Goal: Information Seeking & Learning: Learn about a topic

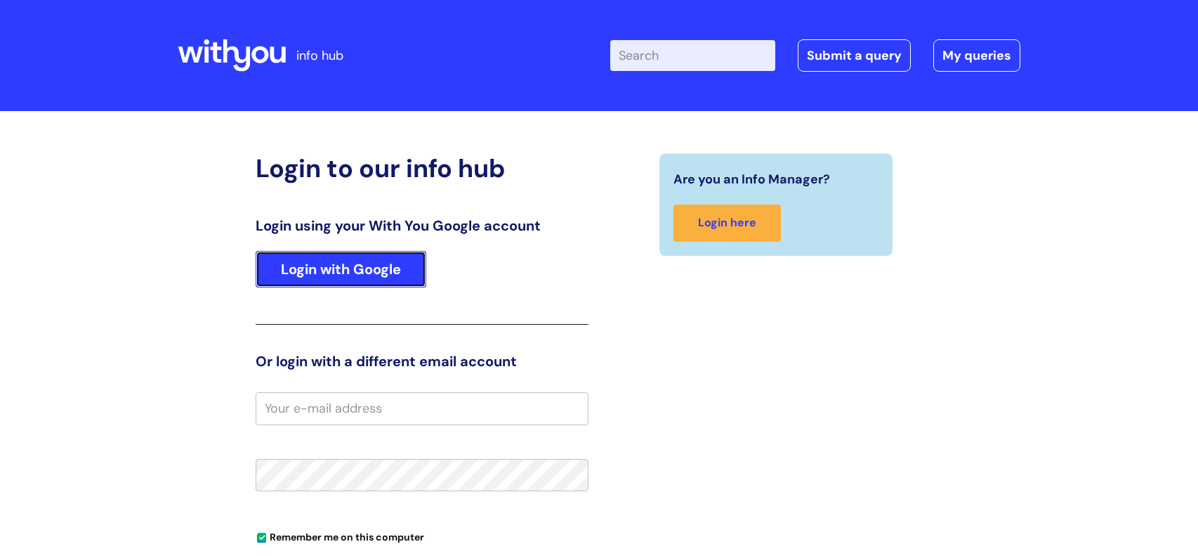
click at [358, 281] on link "Login with Google" at bounding box center [341, 269] width 171 height 37
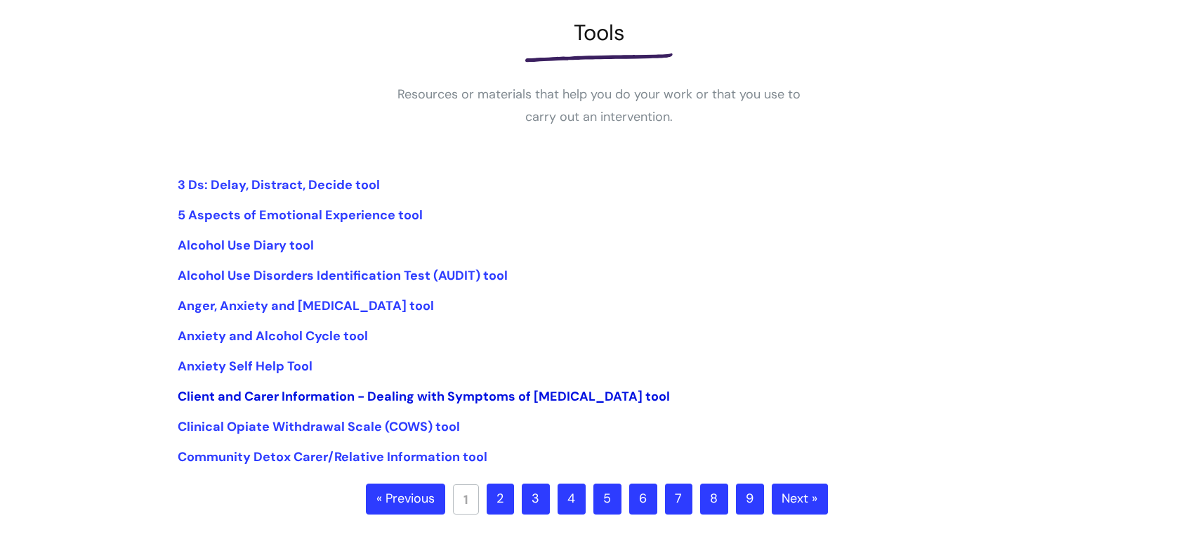
scroll to position [201, 0]
click at [501, 498] on link "2" at bounding box center [500, 498] width 27 height 31
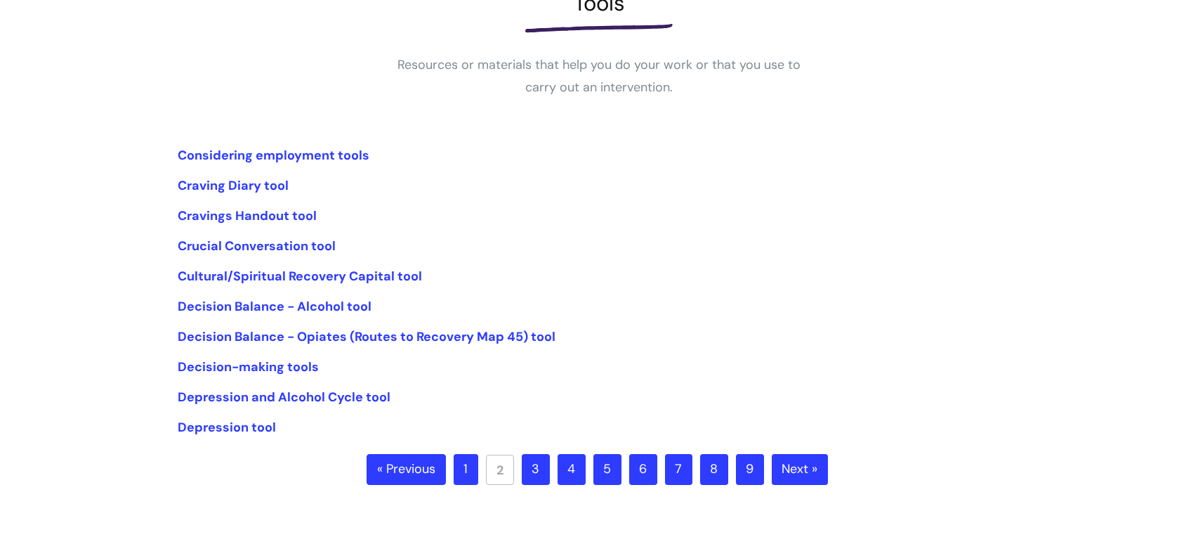
scroll to position [235, 0]
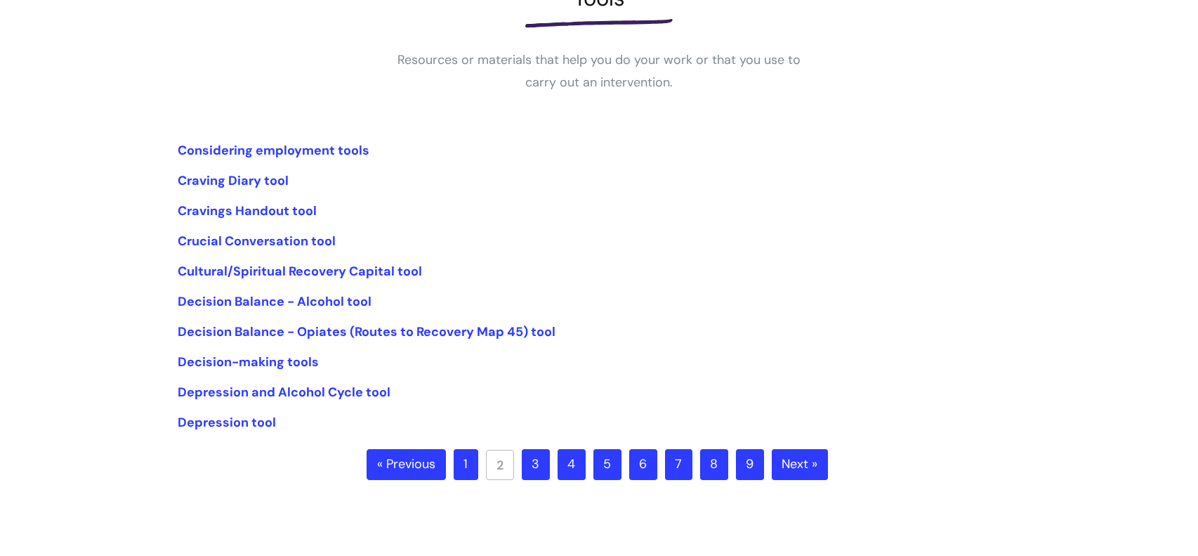
click at [535, 471] on link "3" at bounding box center [536, 464] width 28 height 31
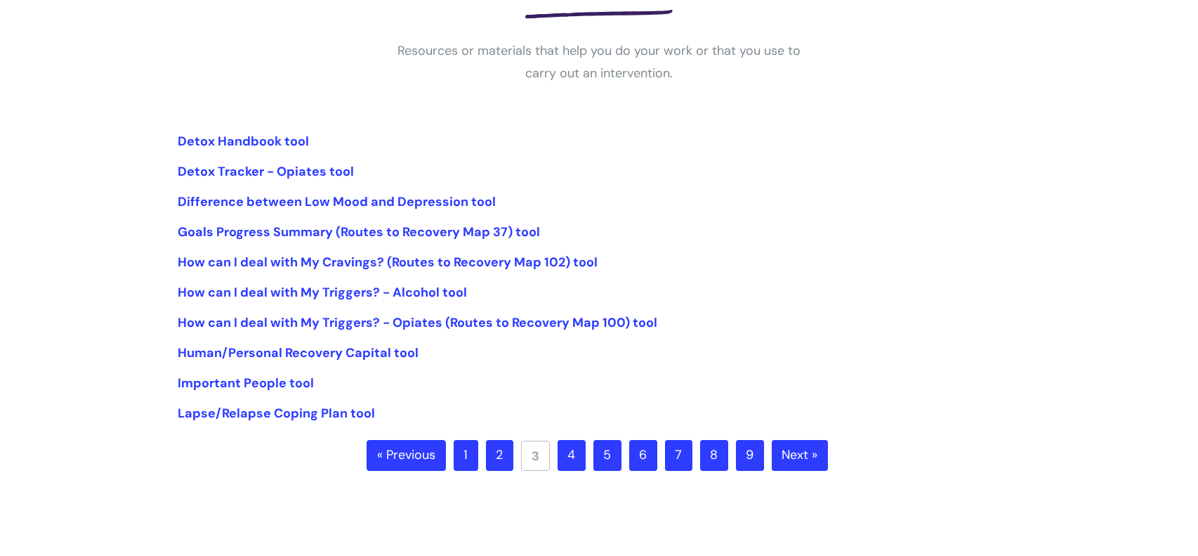
scroll to position [246, 0]
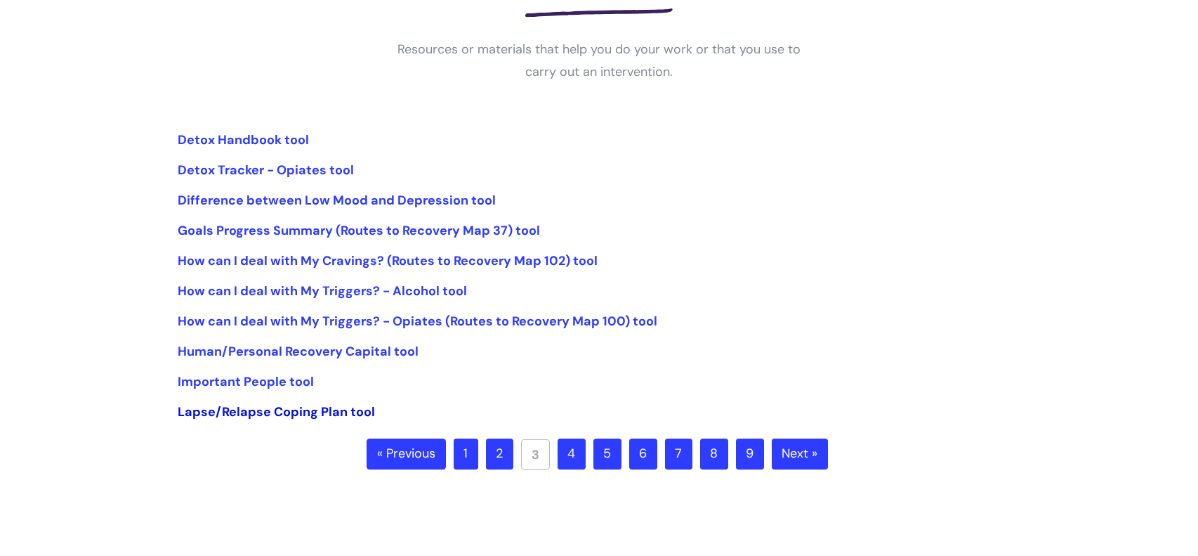
click at [362, 414] on link "Lapse/Relapse Coping Plan tool" at bounding box center [276, 411] width 197 height 17
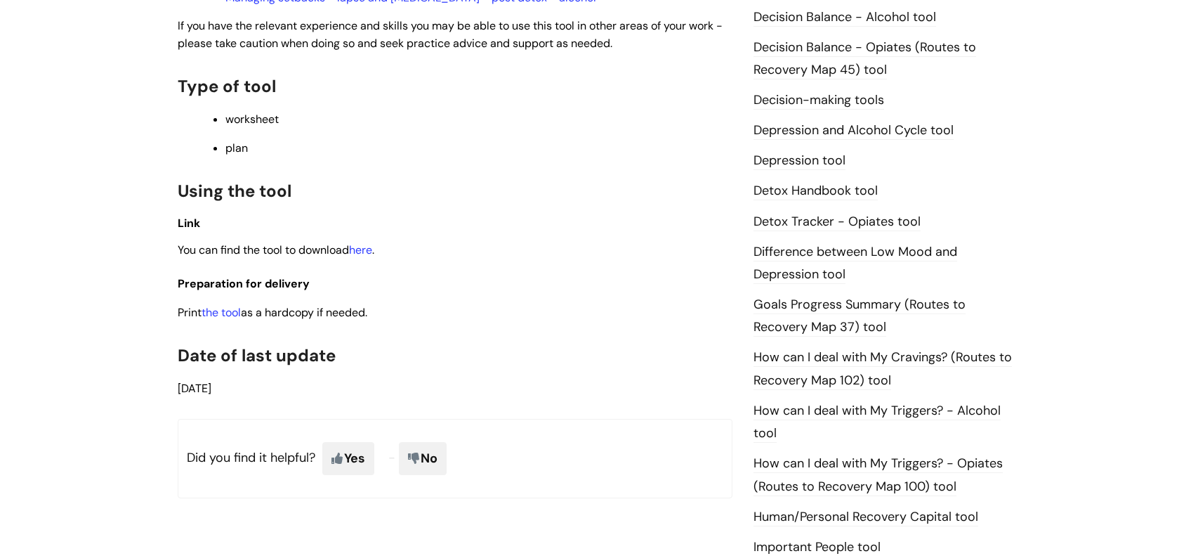
scroll to position [724, 0]
click at [372, 248] on link "here" at bounding box center [360, 248] width 23 height 15
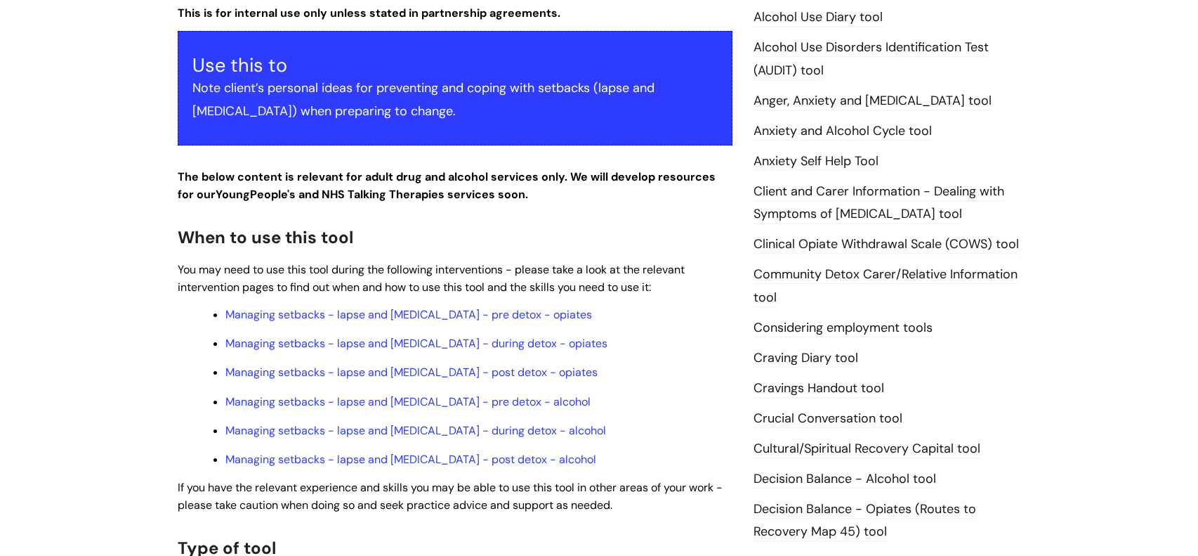
scroll to position [0, 0]
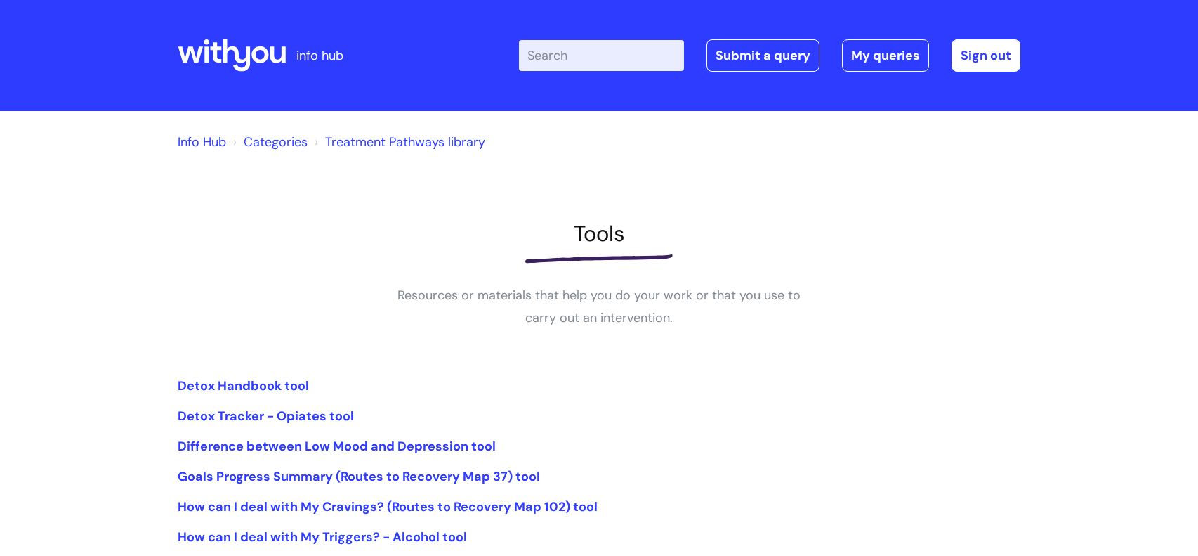
scroll to position [247, 0]
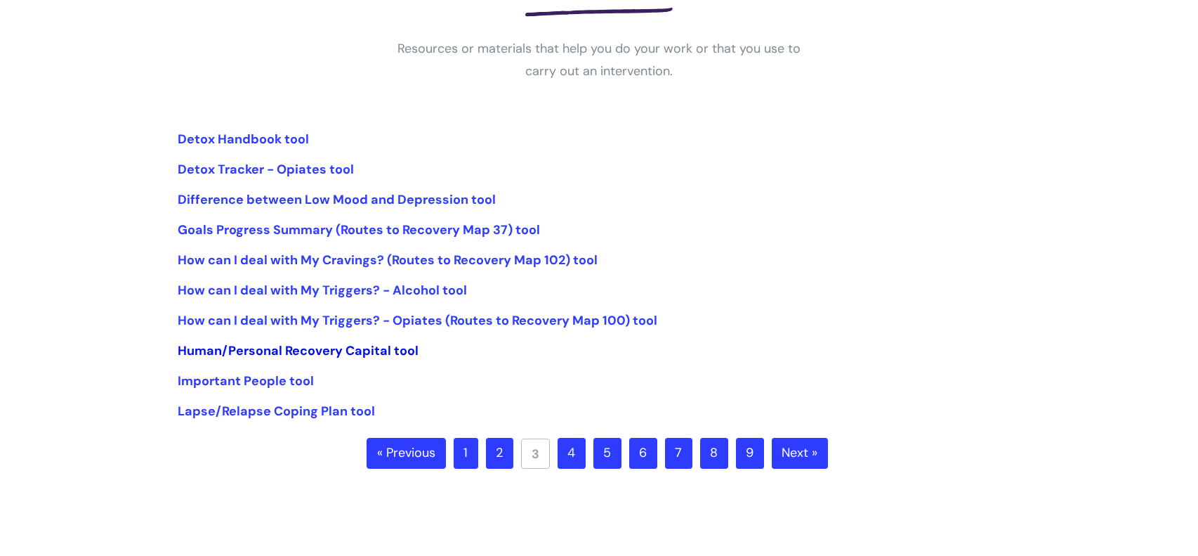
click at [358, 355] on link "Human/Personal Recovery Capital tool" at bounding box center [298, 350] width 241 height 17
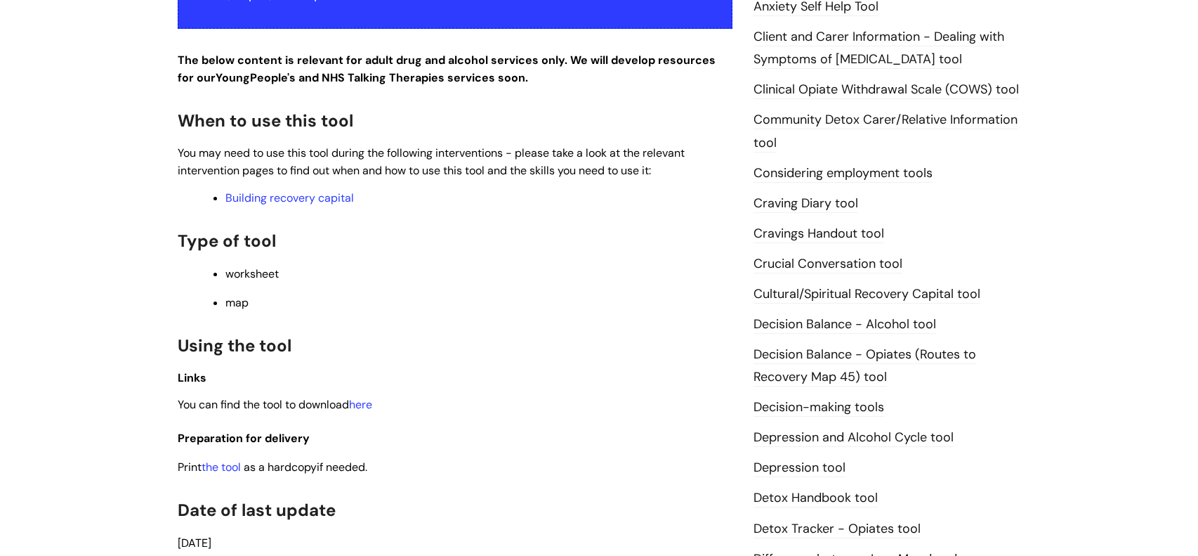
scroll to position [412, 0]
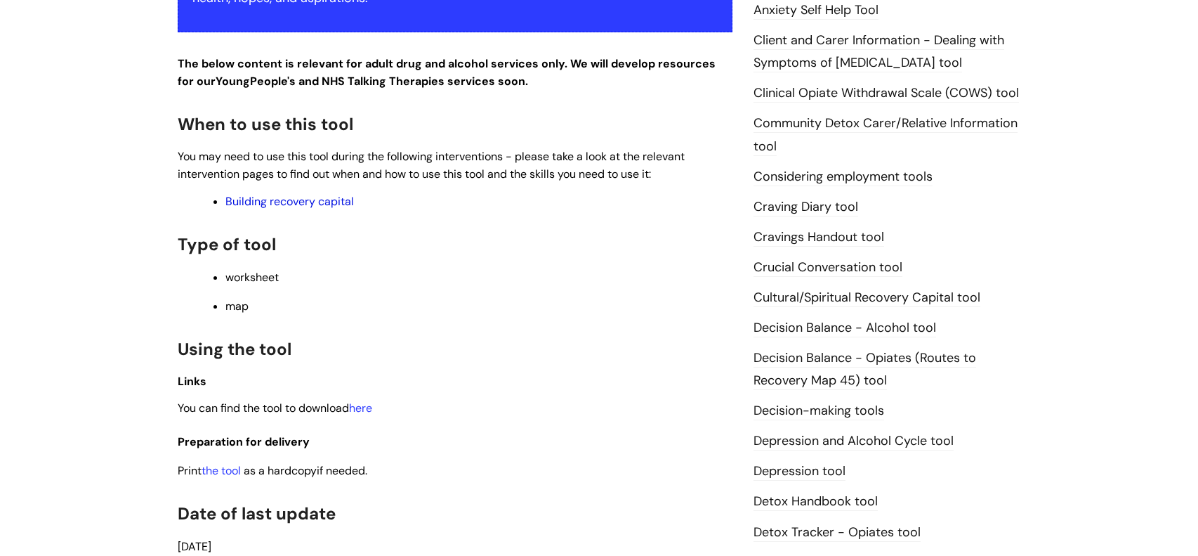
click at [344, 209] on link "Building recovery capital" at bounding box center [290, 201] width 129 height 15
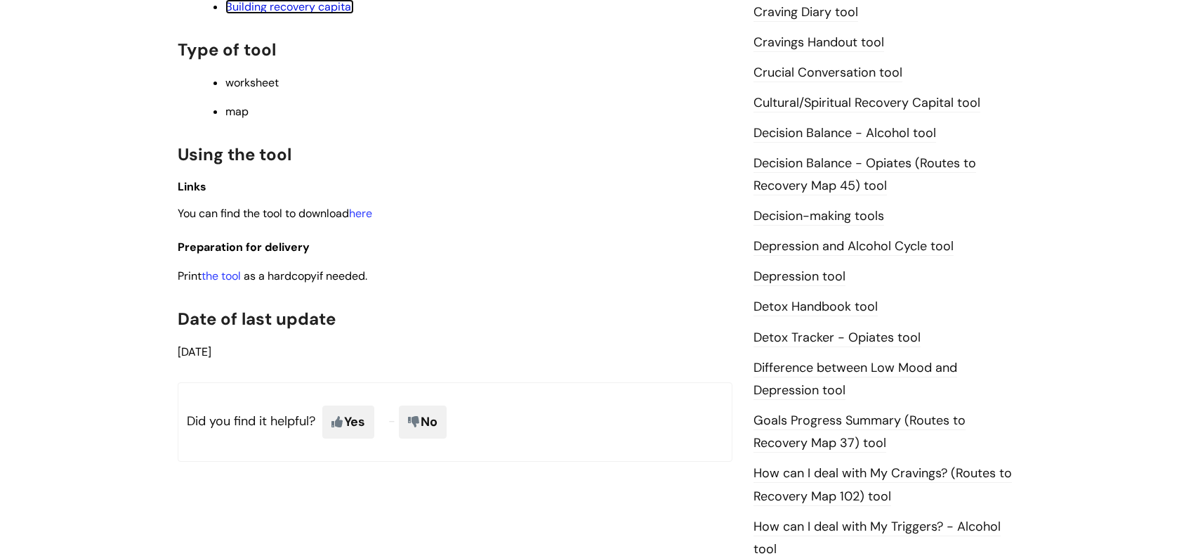
scroll to position [609, 0]
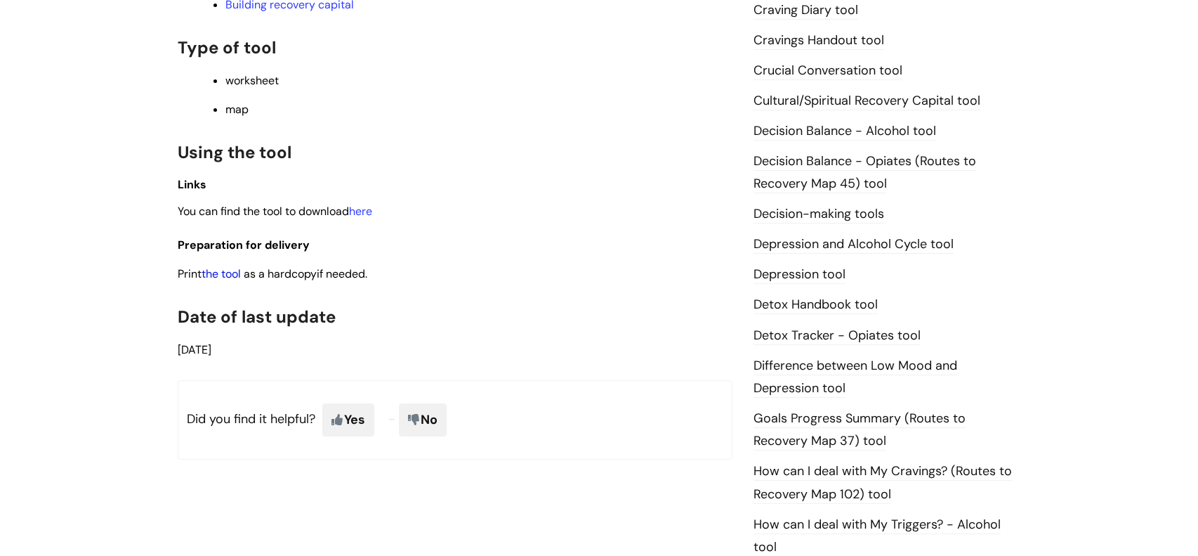
click at [241, 274] on link "the tool" at bounding box center [221, 273] width 39 height 15
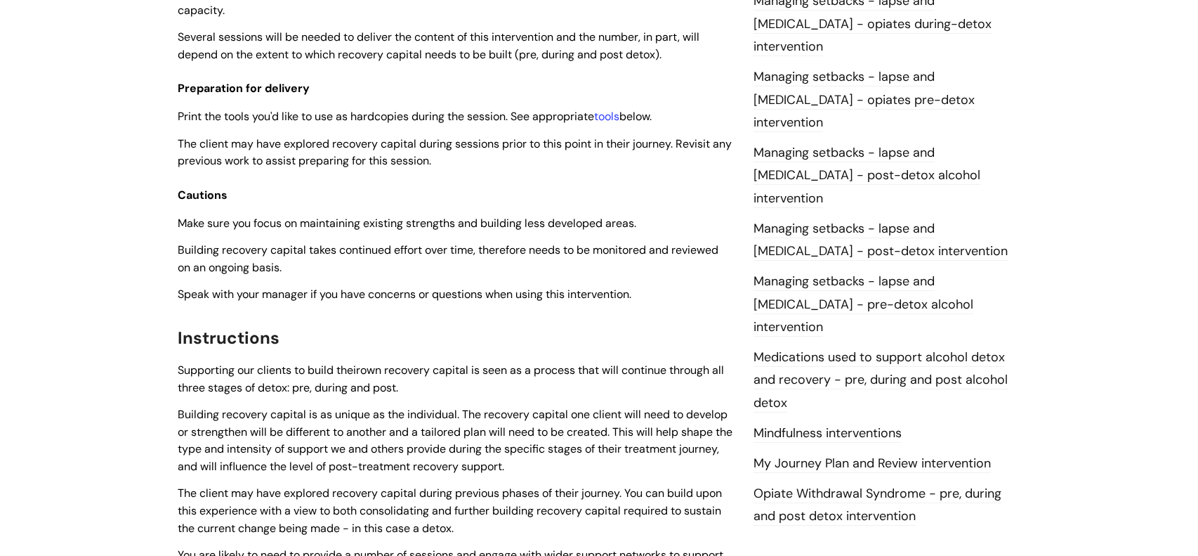
scroll to position [1390, 0]
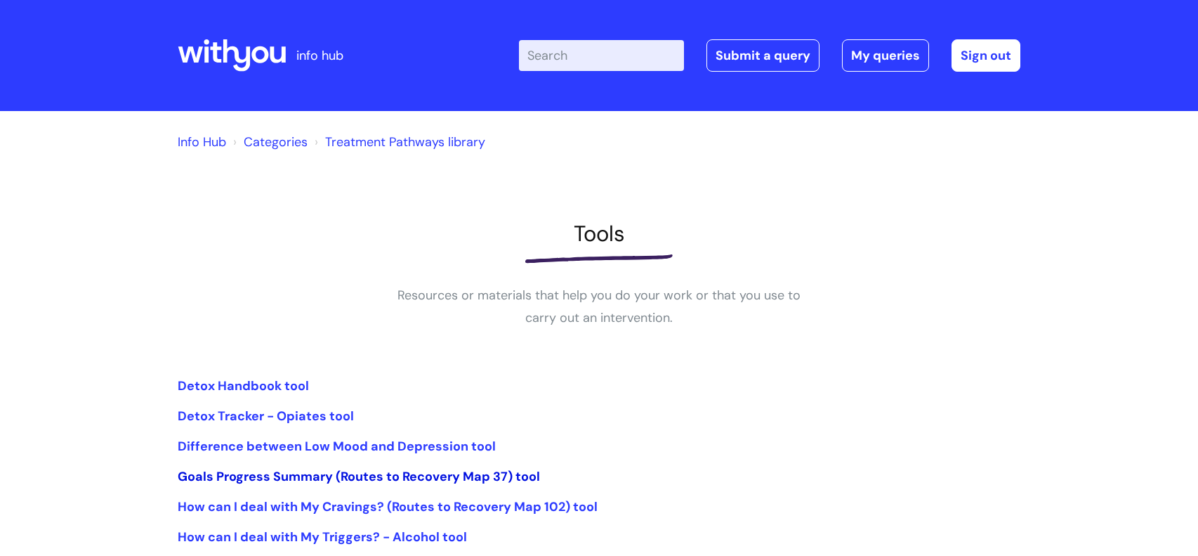
scroll to position [248, 0]
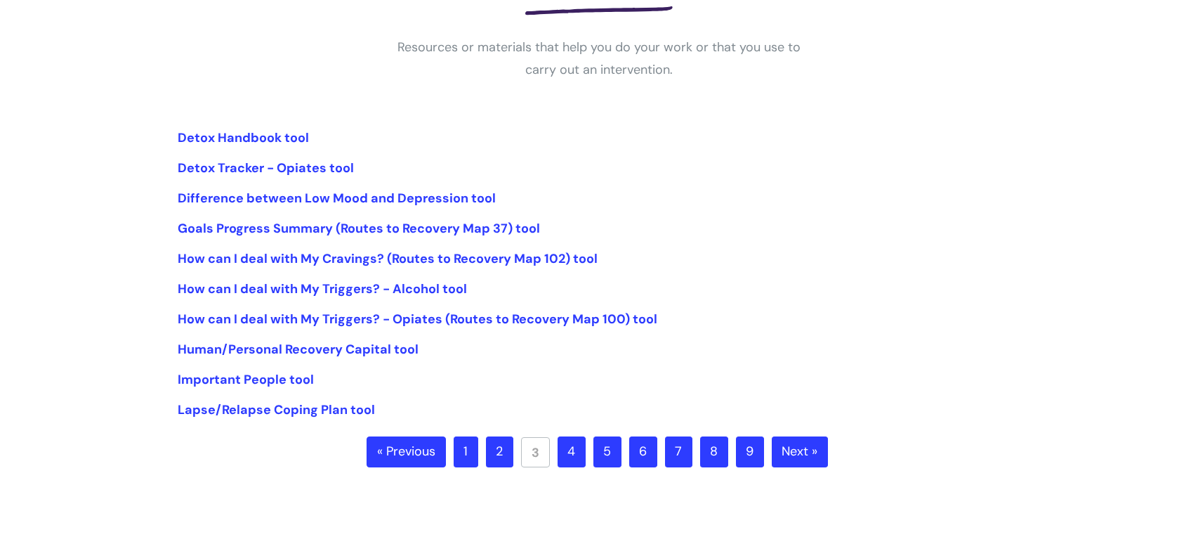
click at [573, 458] on link "4" at bounding box center [572, 451] width 28 height 31
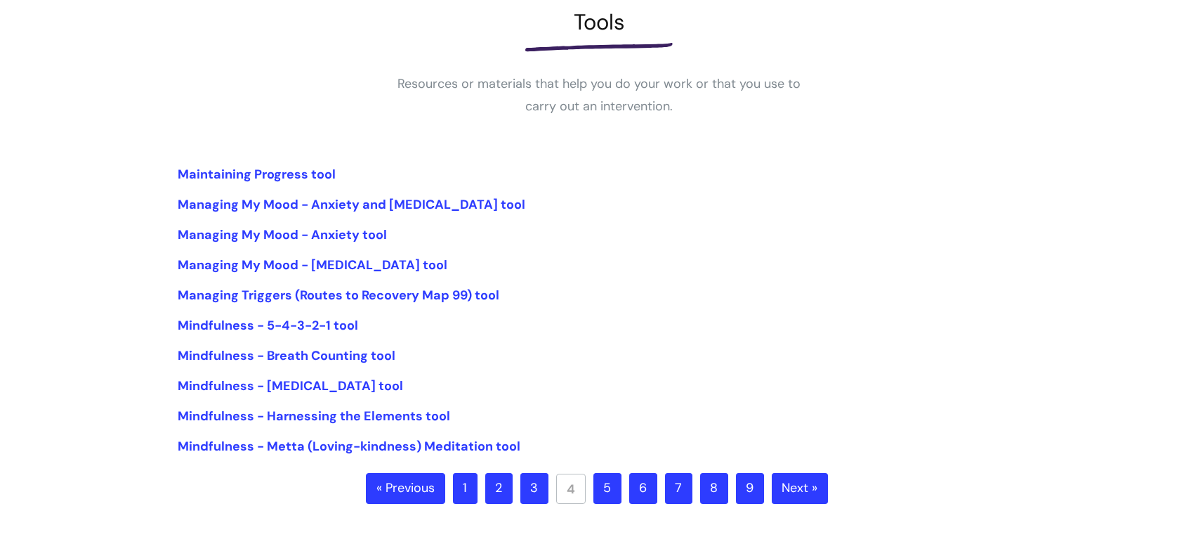
scroll to position [214, 0]
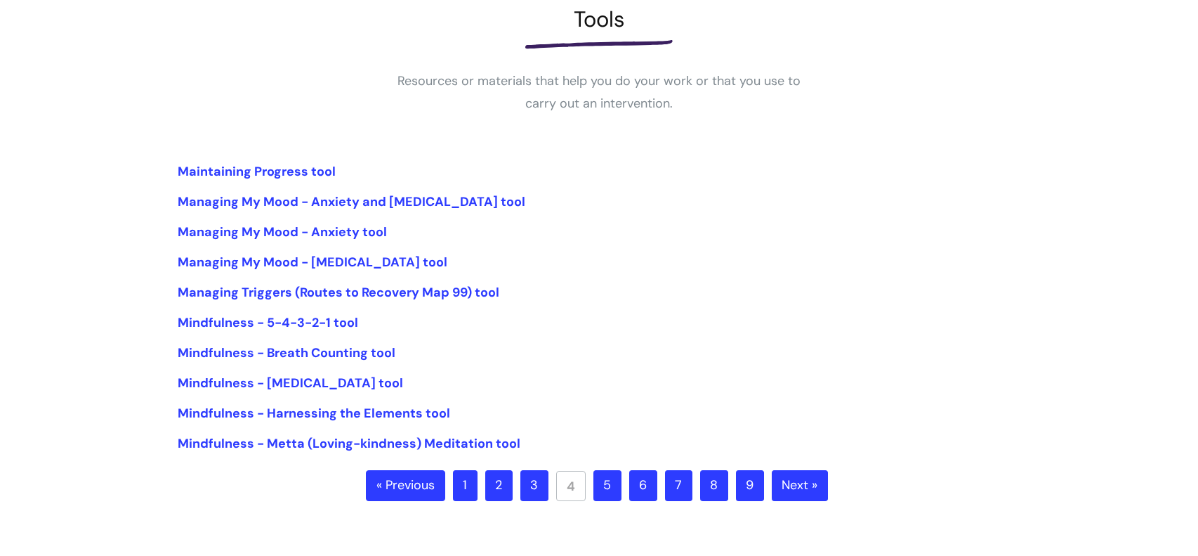
click at [608, 493] on link "5" at bounding box center [608, 485] width 28 height 31
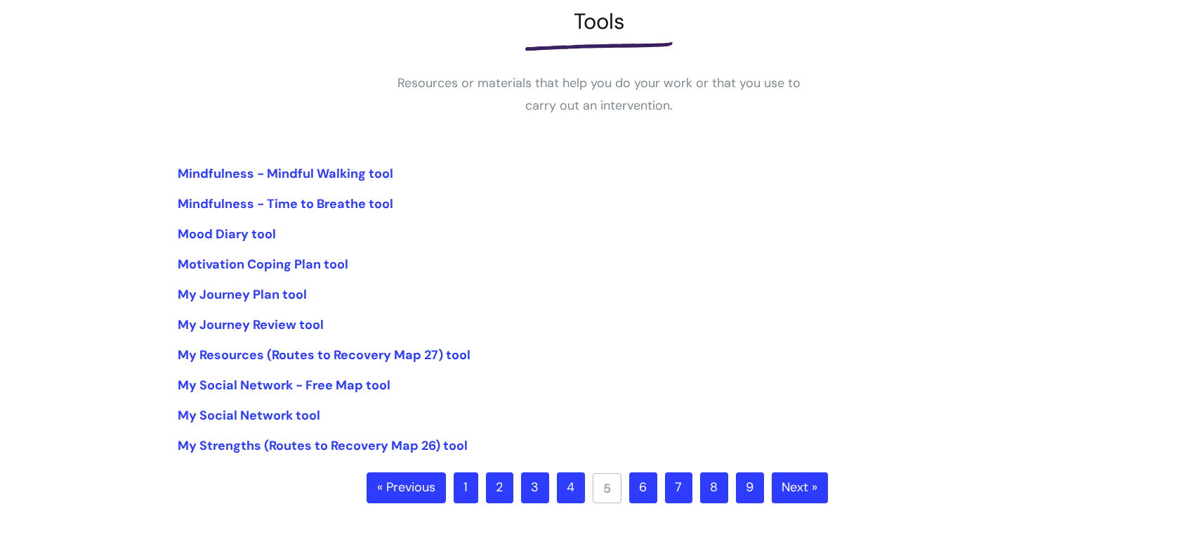
scroll to position [214, 0]
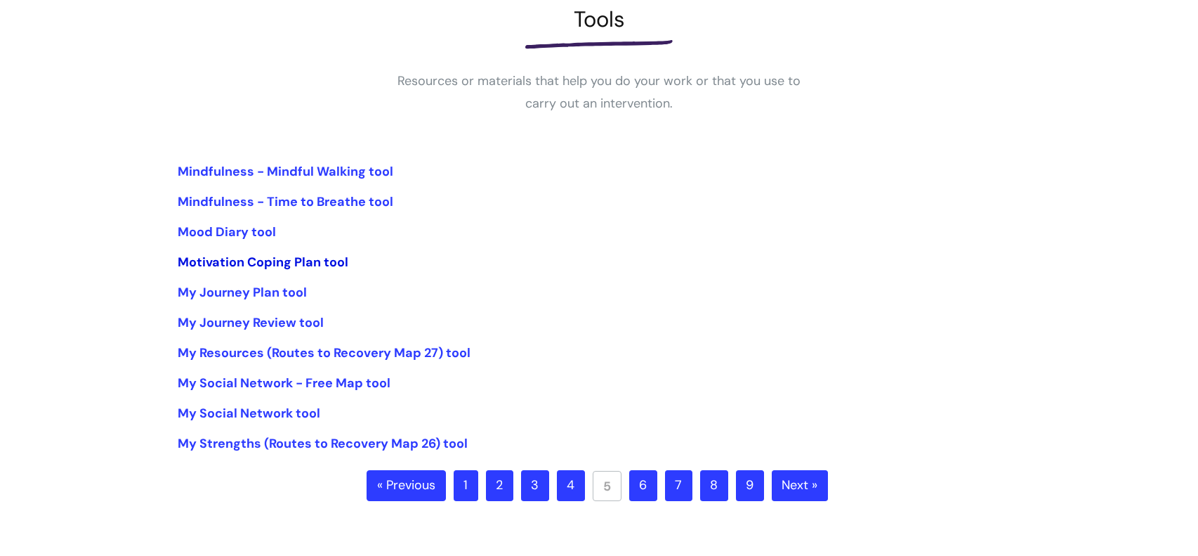
click at [311, 259] on link "Motivation Coping Plan tool" at bounding box center [263, 262] width 171 height 17
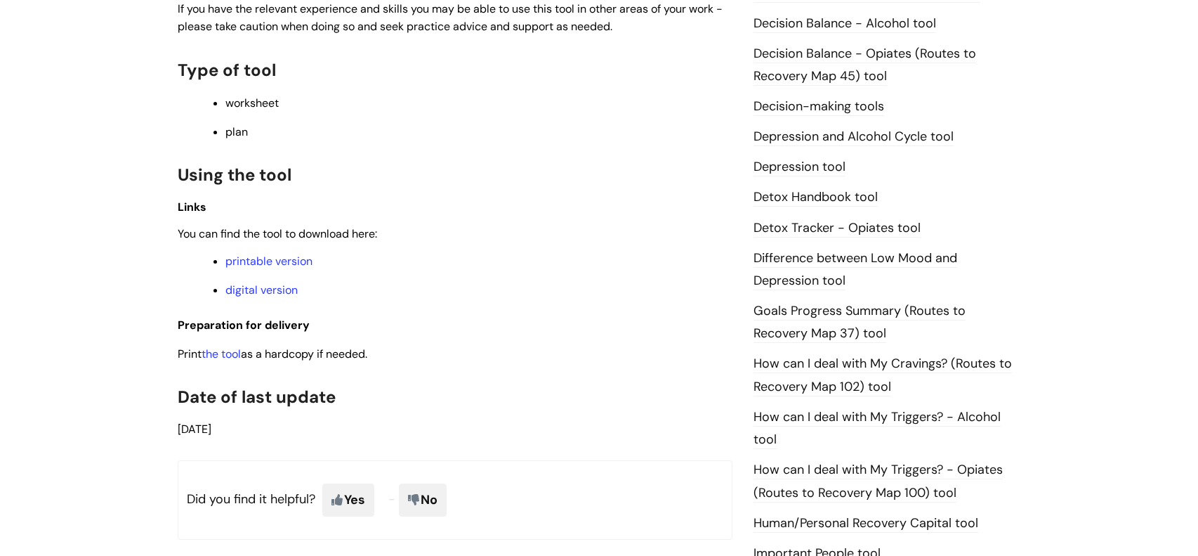
scroll to position [727, 0]
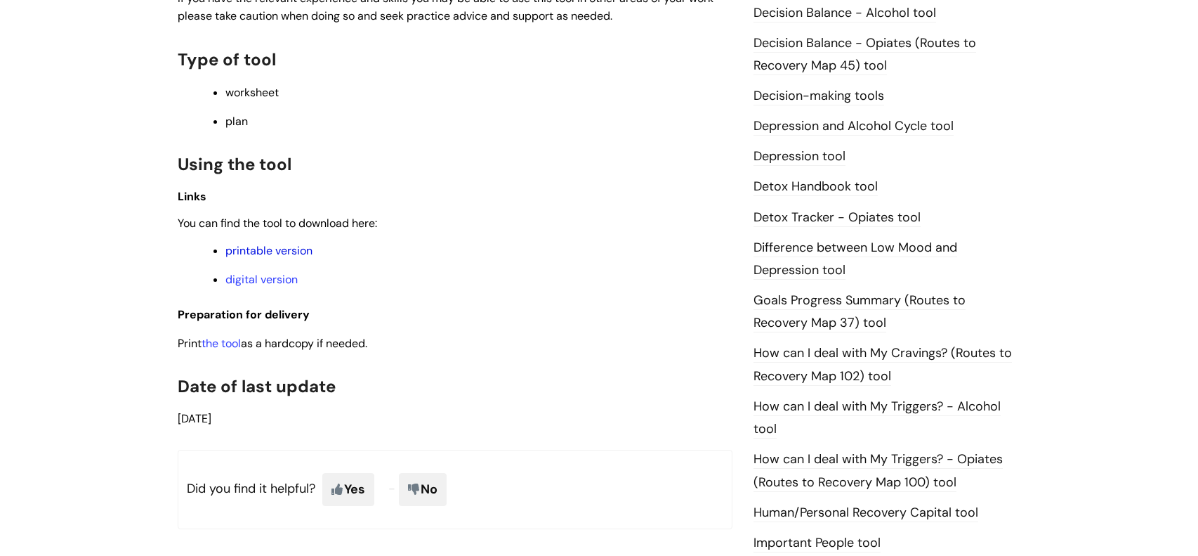
click at [280, 254] on link "printable version" at bounding box center [269, 250] width 87 height 15
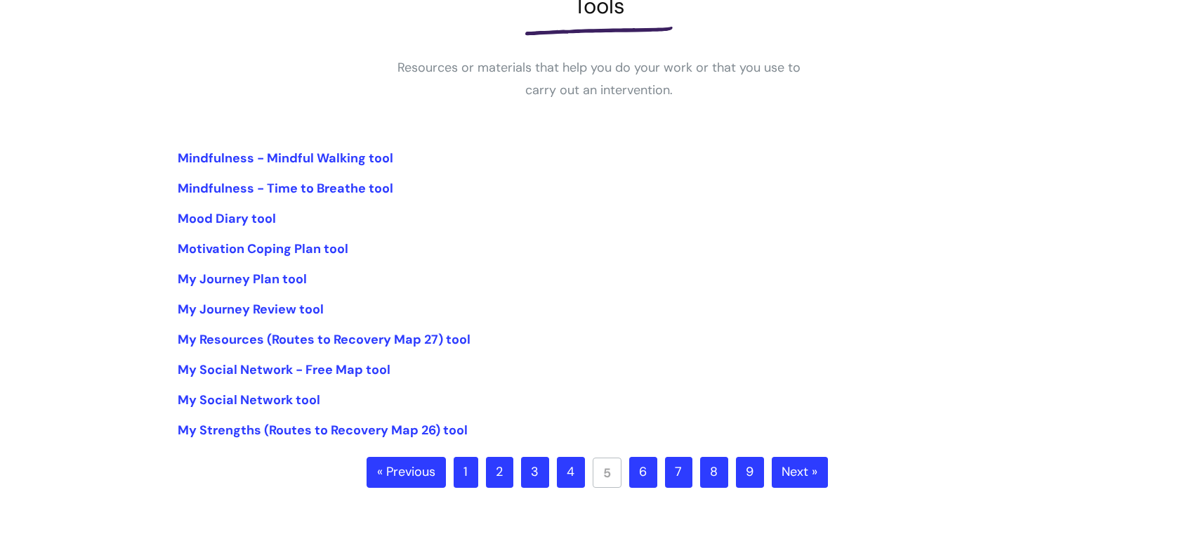
scroll to position [232, 0]
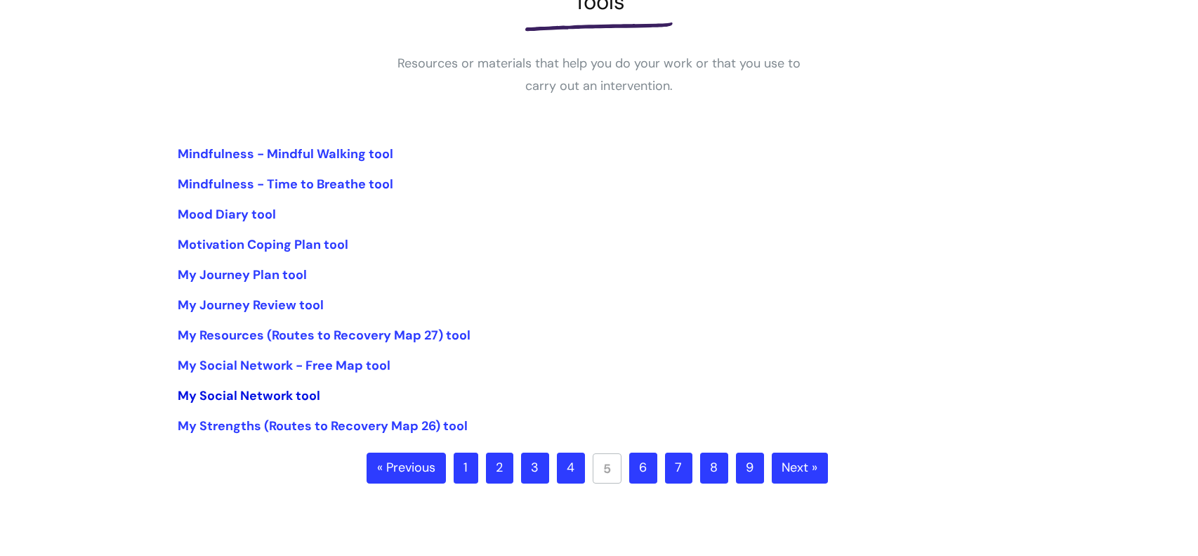
click at [245, 398] on link "My Social Network tool" at bounding box center [249, 395] width 143 height 17
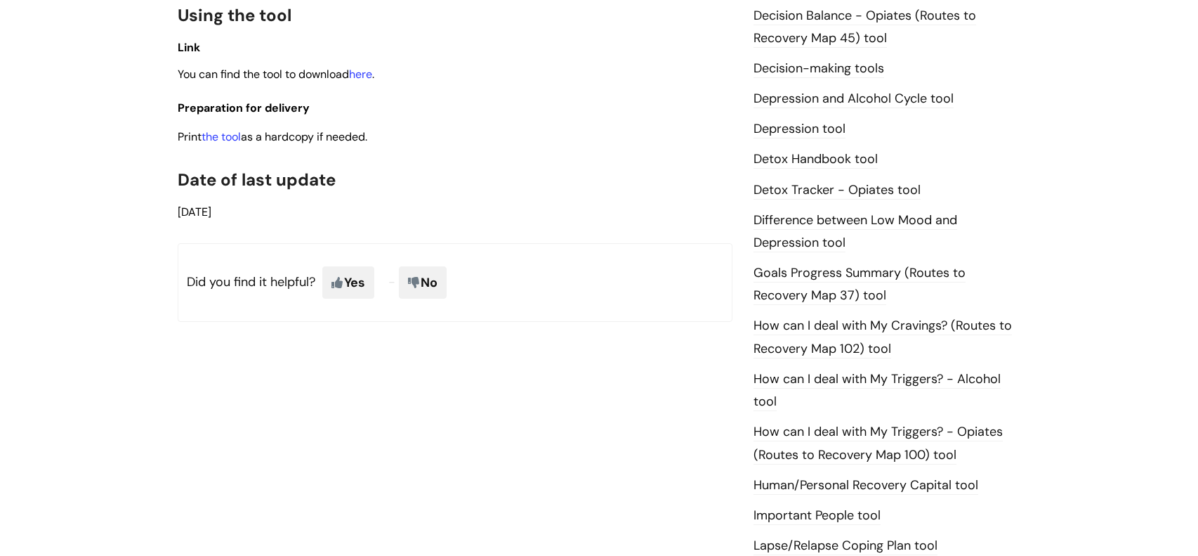
scroll to position [765, 0]
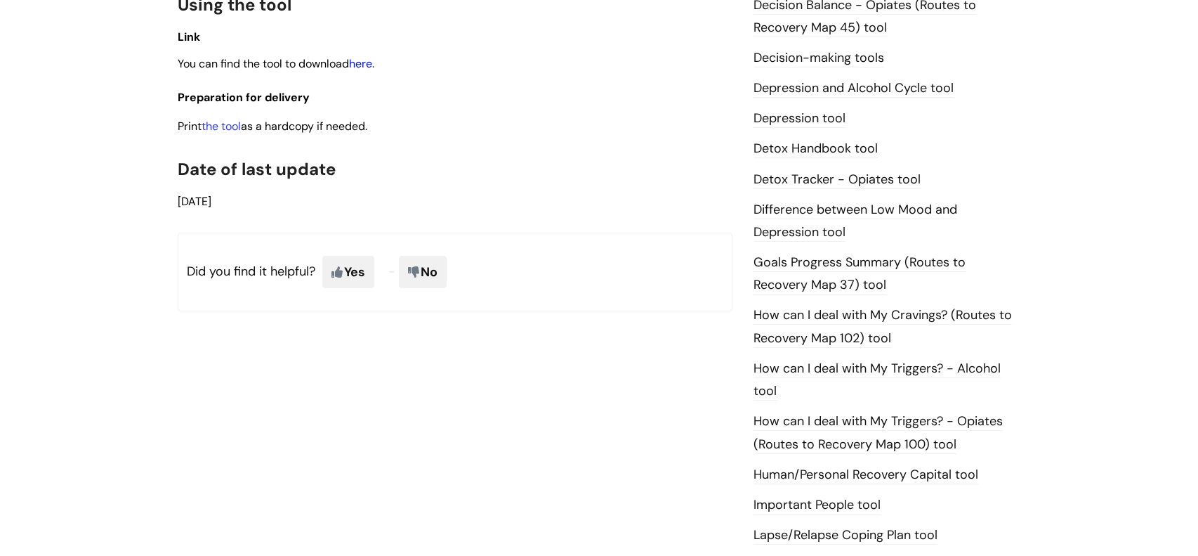
click at [366, 63] on link "here" at bounding box center [360, 63] width 23 height 15
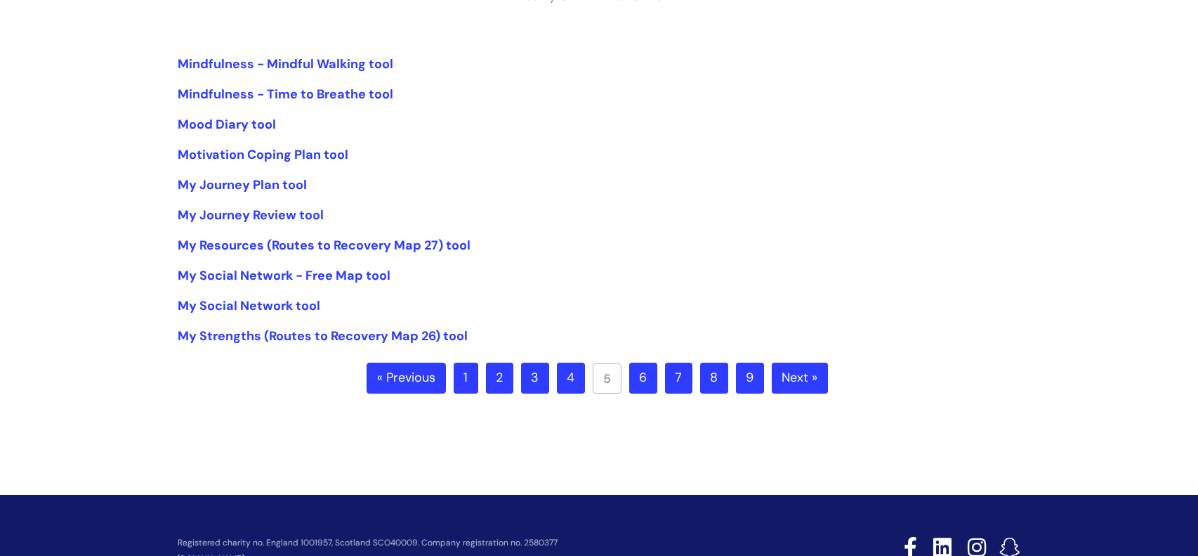
scroll to position [323, 0]
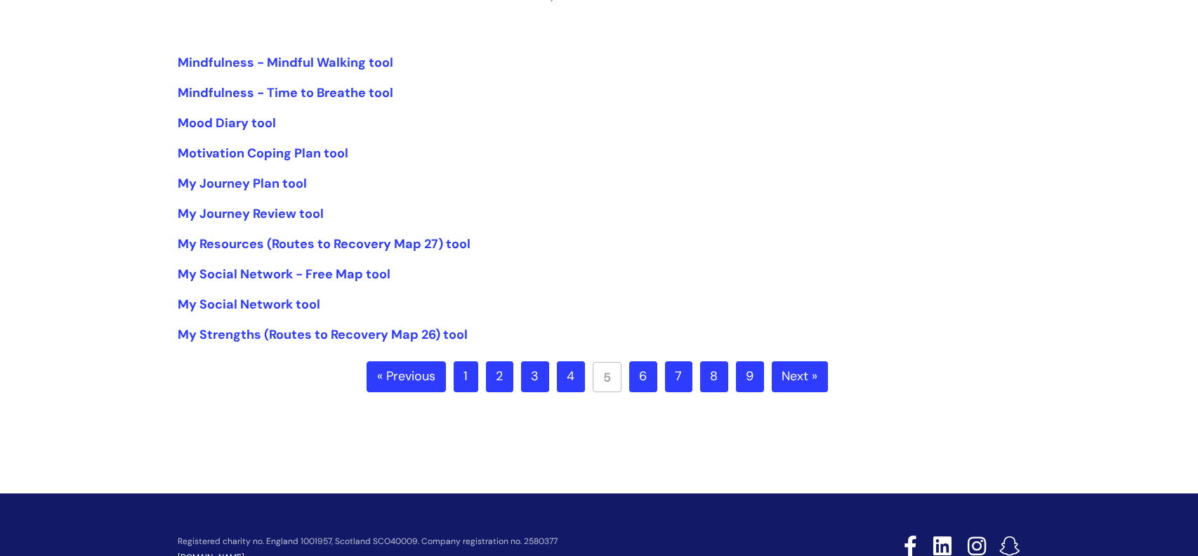
click at [646, 374] on link "6" at bounding box center [643, 376] width 28 height 31
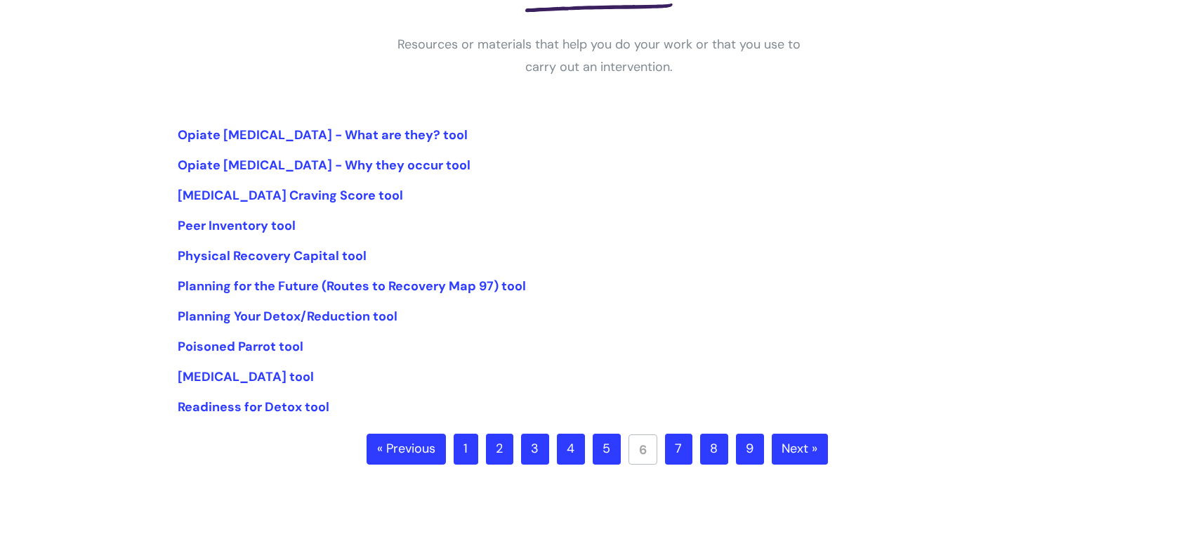
scroll to position [254, 0]
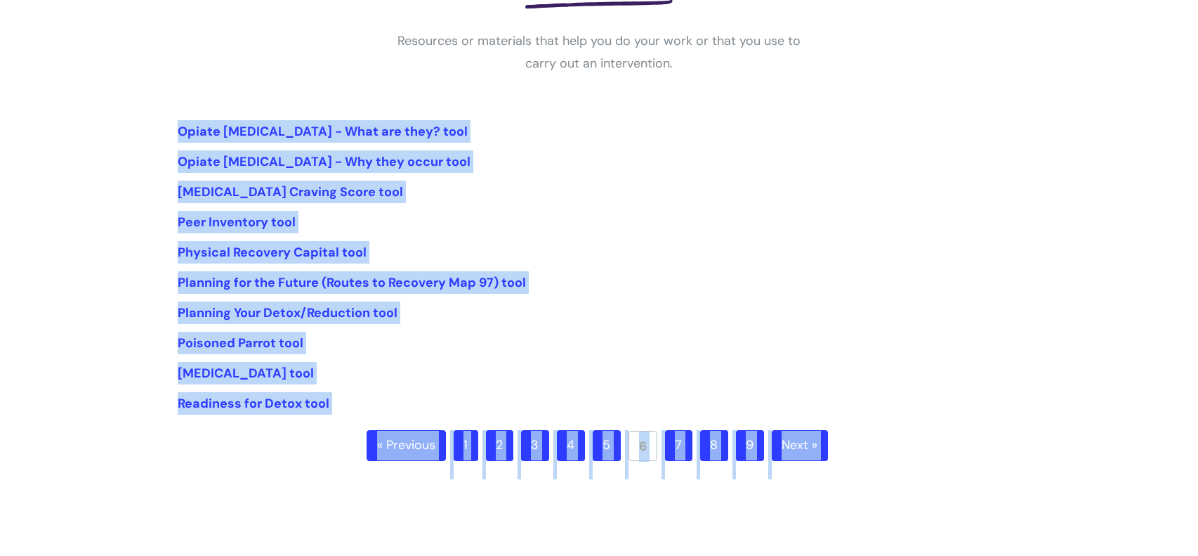
drag, startPoint x: 156, startPoint y: 104, endPoint x: 547, endPoint y: 537, distance: 583.4
click at [547, 537] on div "Info Hub Categories Treatment Pathways library Tools Resources or materials tha…" at bounding box center [599, 266] width 1198 height 818
click at [142, 436] on div "Info Hub Categories Treatment Pathways library Tools Resources or materials tha…" at bounding box center [599, 188] width 1198 height 663
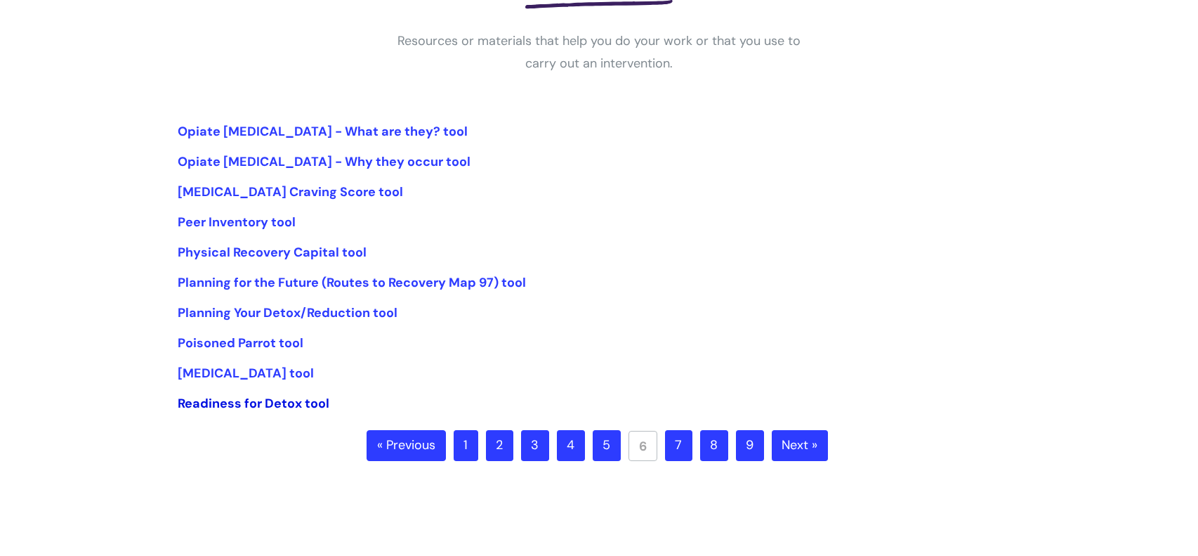
click at [267, 402] on link "Readiness for Detox tool" at bounding box center [254, 403] width 152 height 17
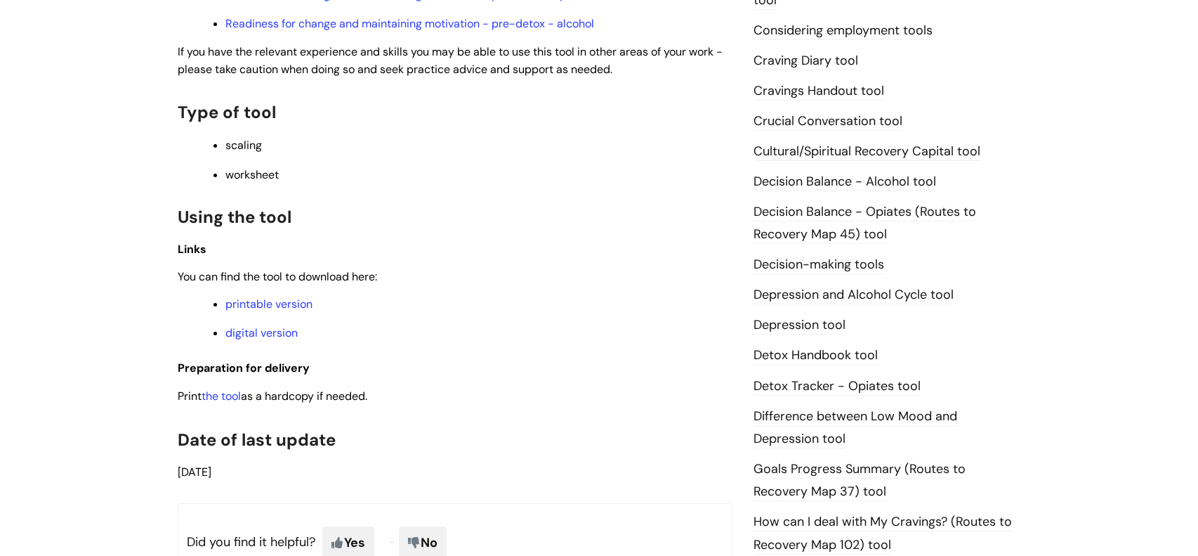
scroll to position [560, 0]
click at [225, 397] on link "the tool" at bounding box center [221, 394] width 39 height 15
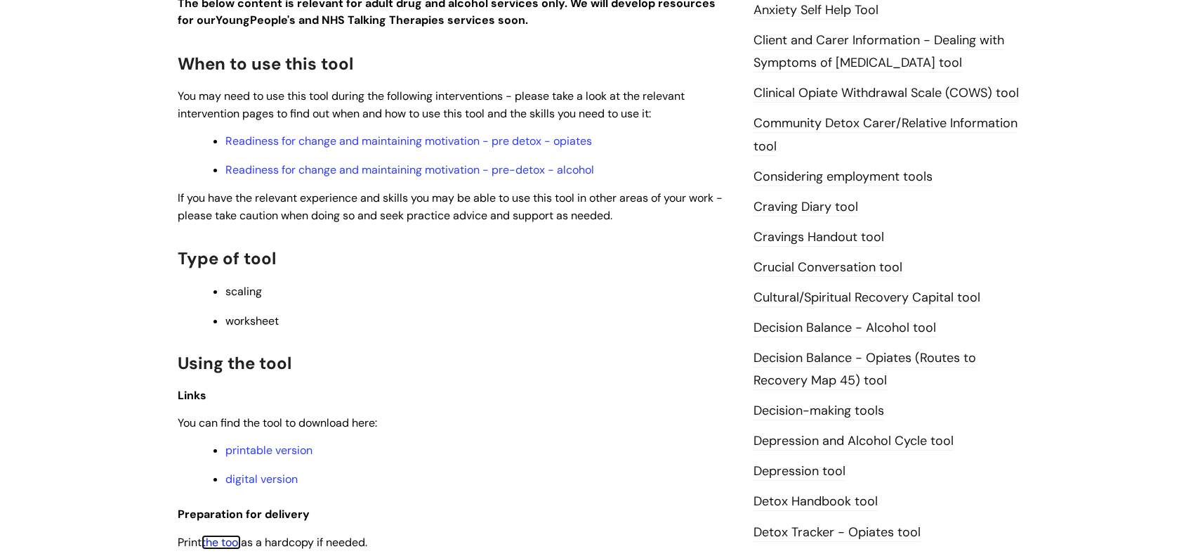
scroll to position [412, 0]
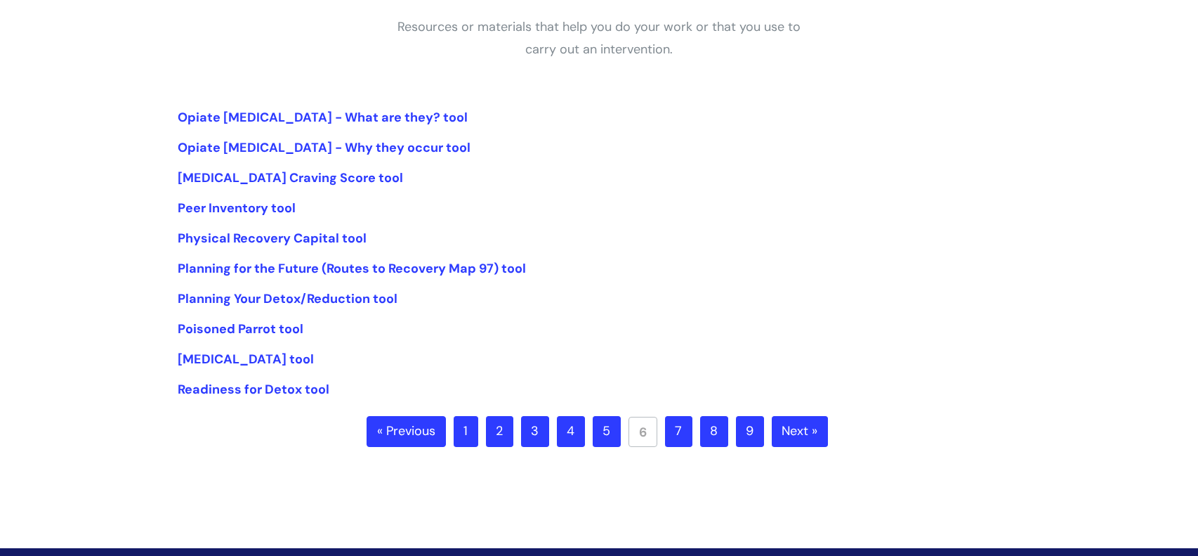
scroll to position [270, 0]
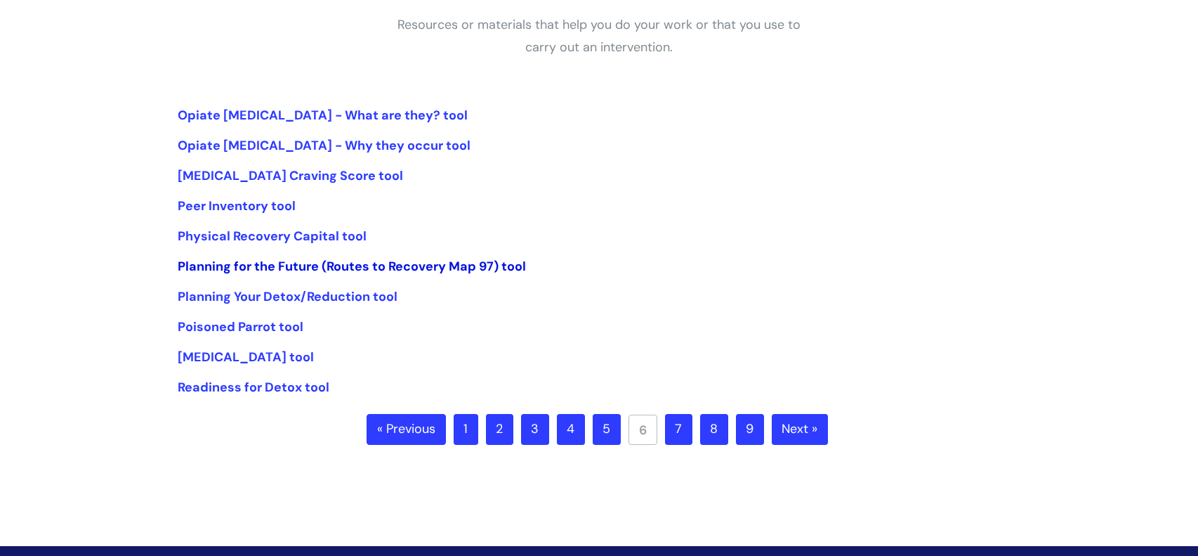
click at [322, 267] on link "Planning for the Future (Routes to Recovery Map 97) tool" at bounding box center [352, 266] width 348 height 17
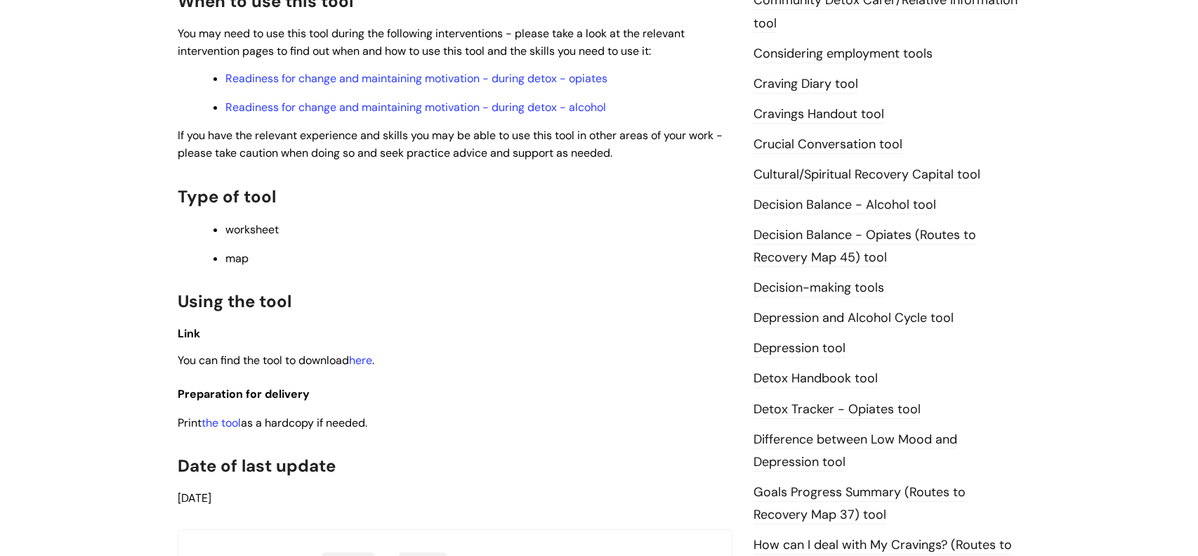
scroll to position [534, 0]
click at [233, 426] on link "the tool" at bounding box center [221, 424] width 39 height 15
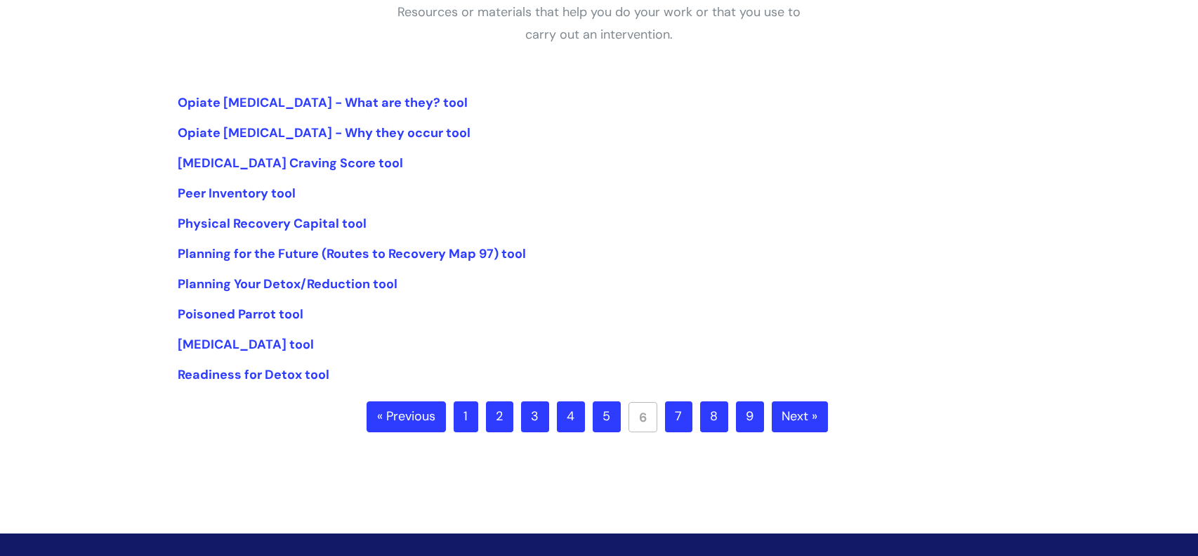
scroll to position [284, 0]
click at [305, 277] on link "Planning Your Detox/Reduction tool" at bounding box center [288, 283] width 220 height 17
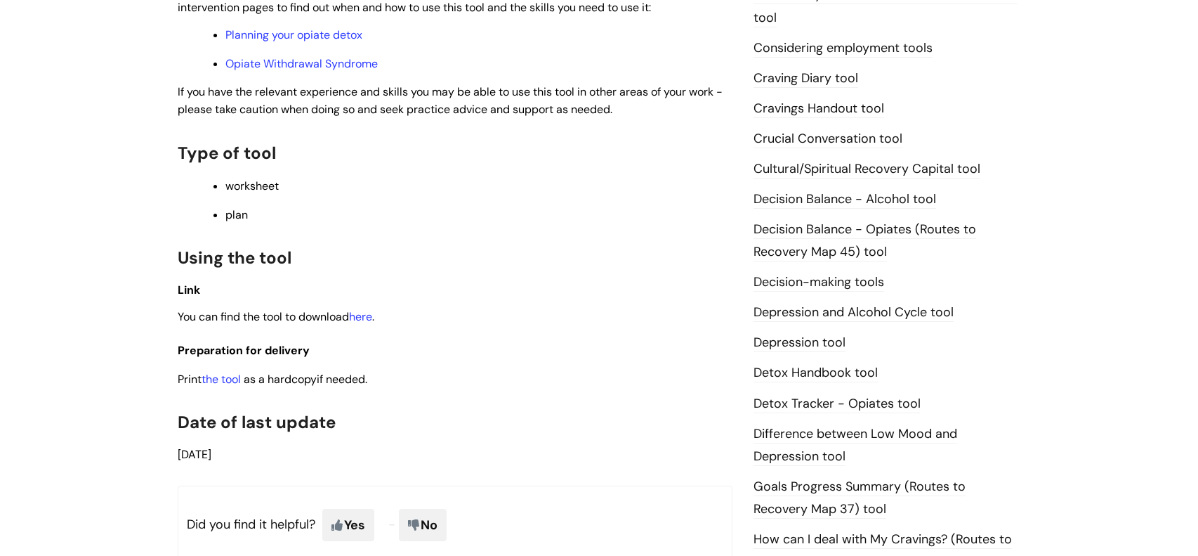
scroll to position [543, 0]
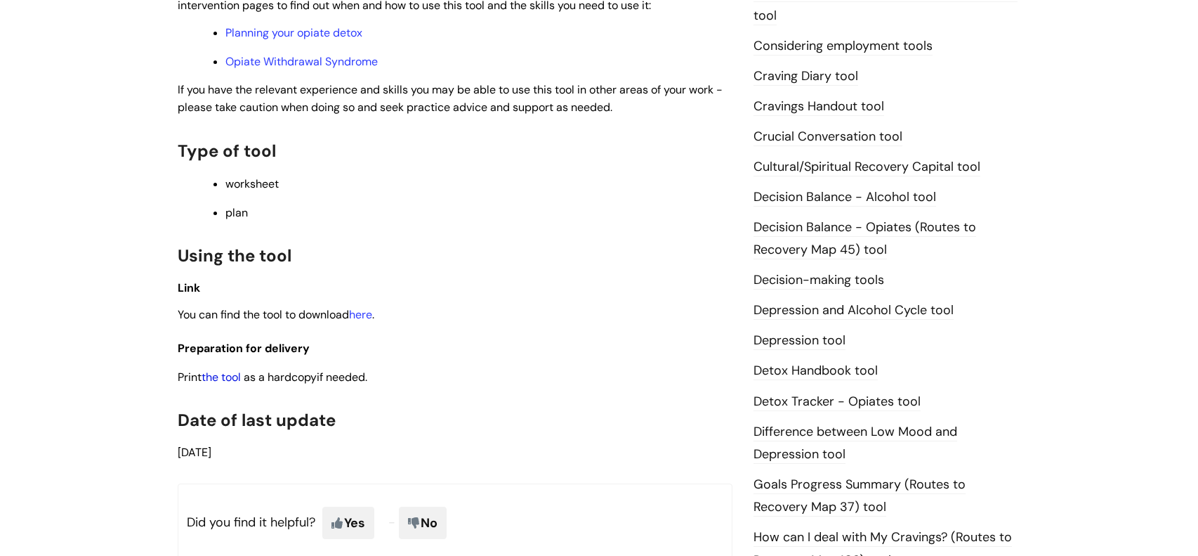
click at [223, 379] on link "the tool" at bounding box center [221, 377] width 39 height 15
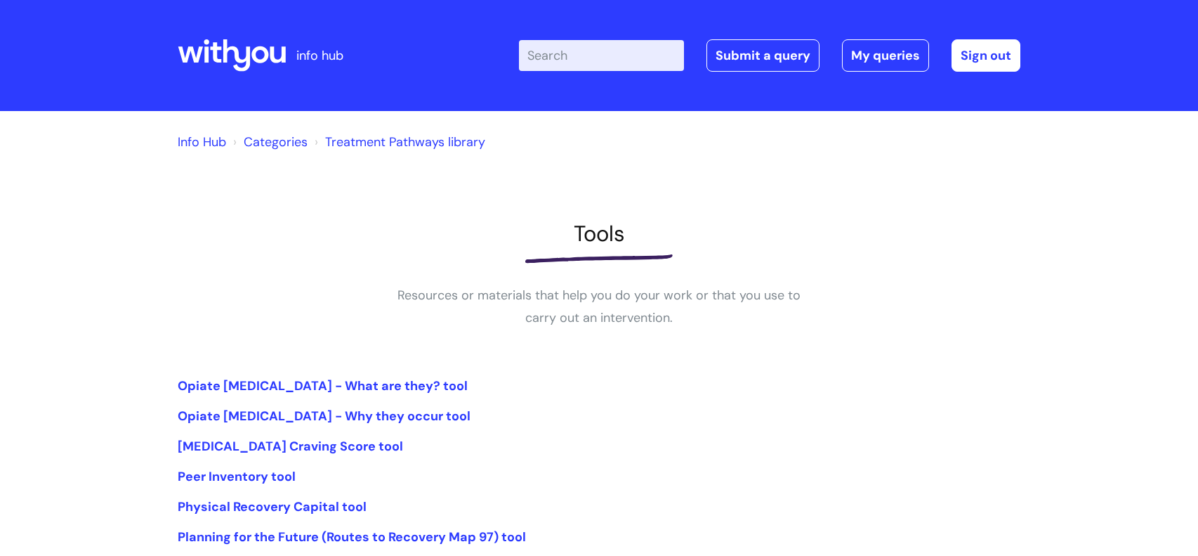
scroll to position [280, 0]
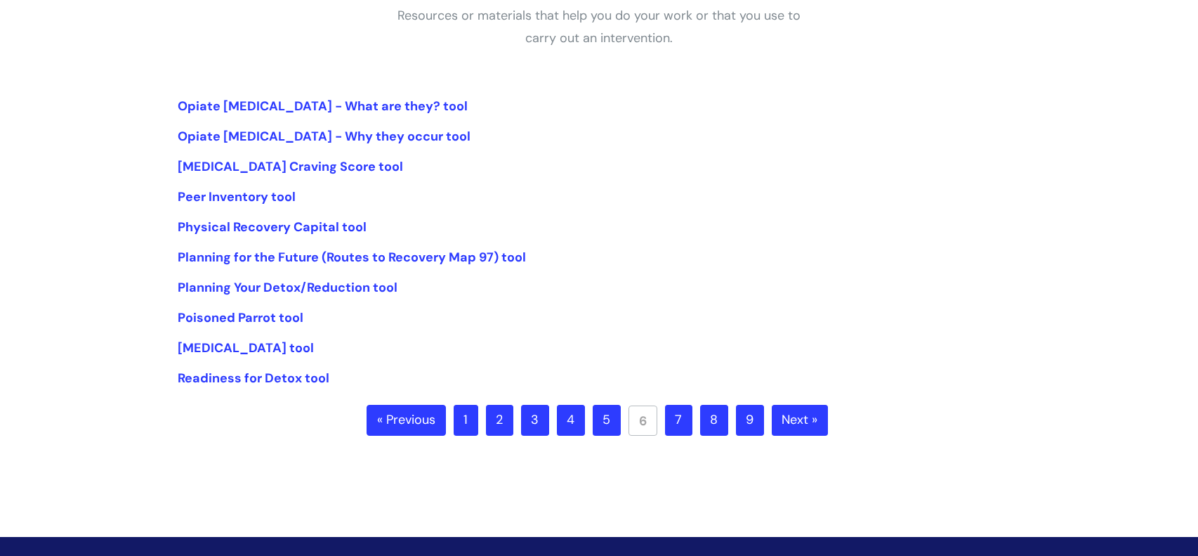
click at [669, 423] on link "7" at bounding box center [678, 420] width 27 height 31
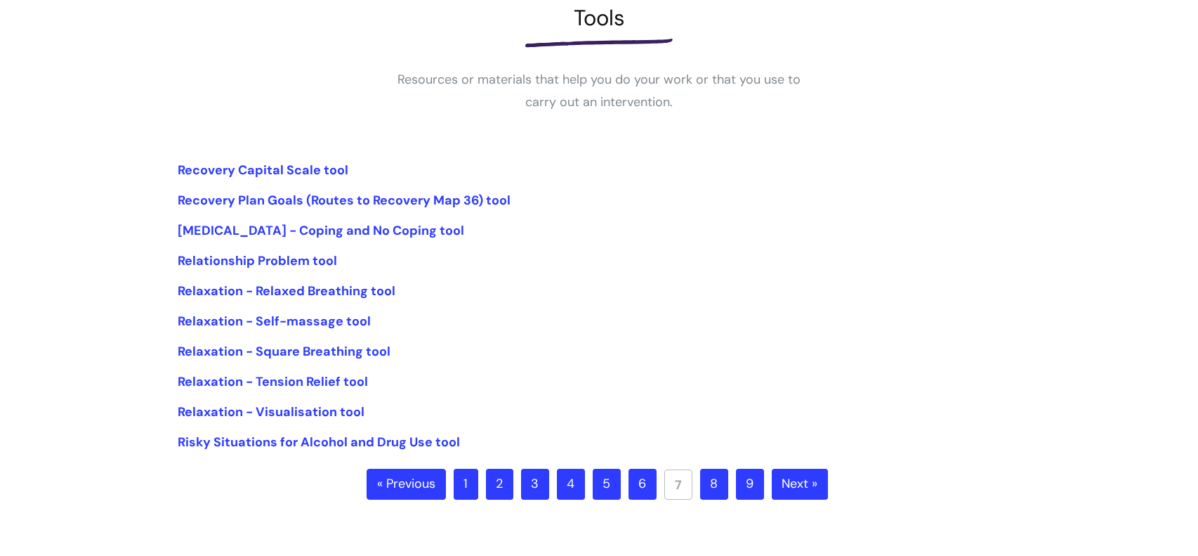
scroll to position [216, 0]
click at [710, 482] on link "8" at bounding box center [714, 483] width 28 height 31
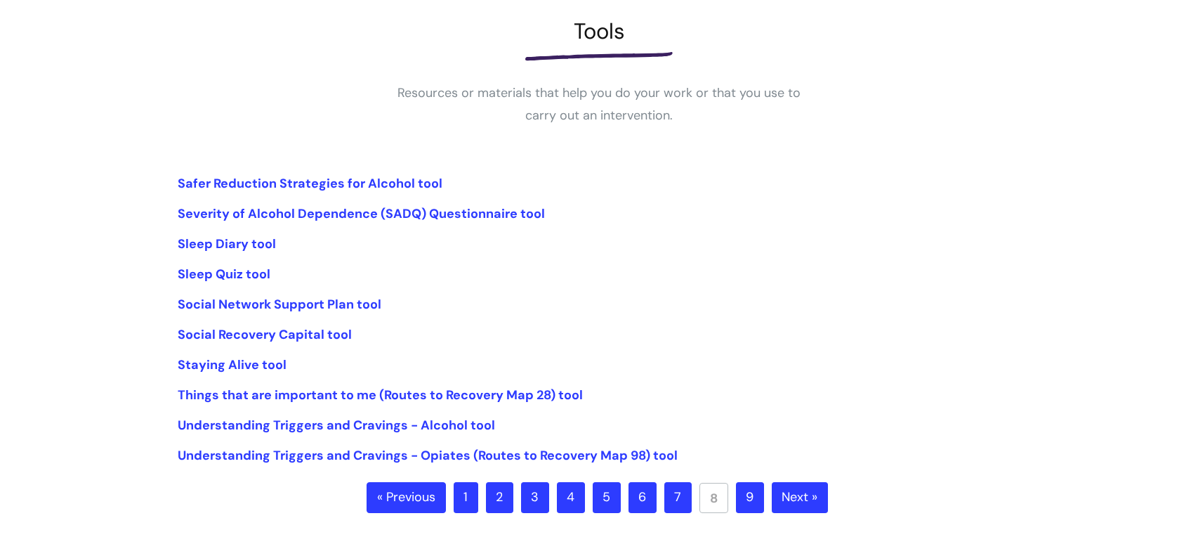
scroll to position [204, 0]
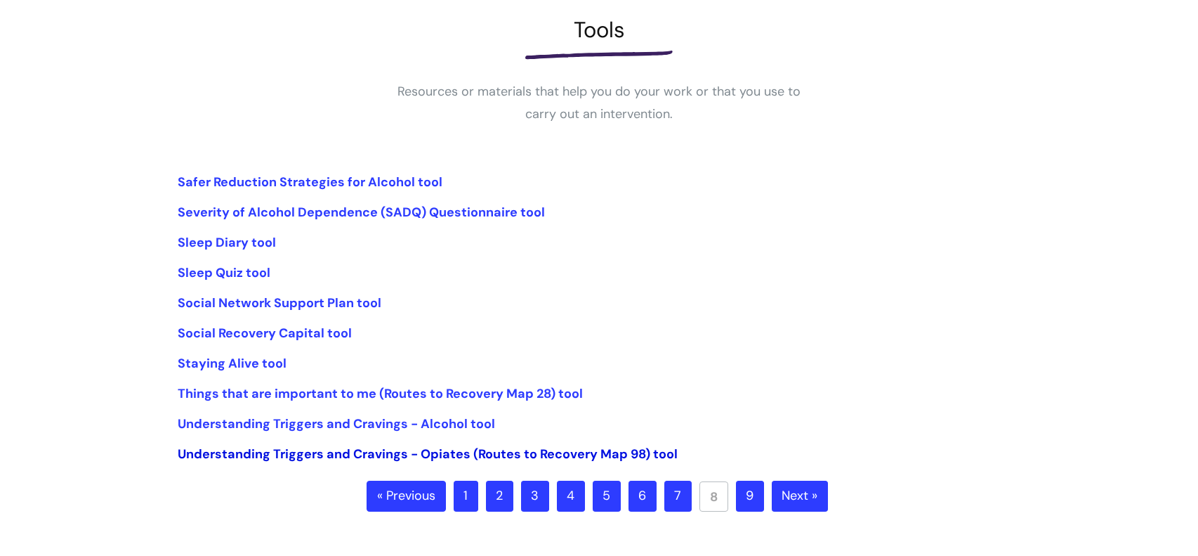
click at [624, 449] on link "Understanding Triggers and Cravings - Opiates (Routes to Recovery Map 98) tool" at bounding box center [428, 453] width 500 height 17
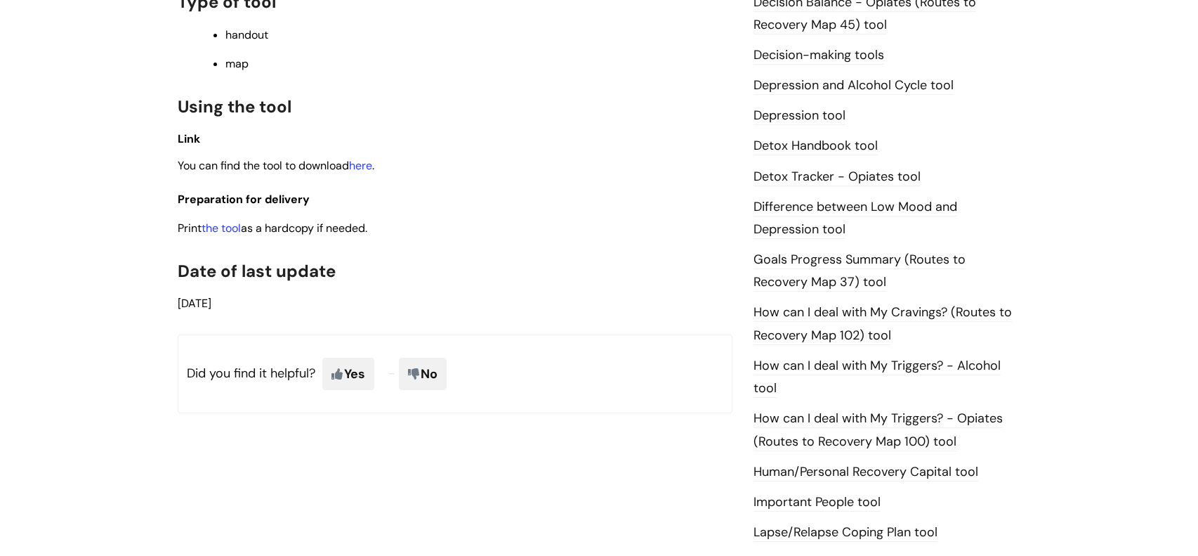
scroll to position [778, 0]
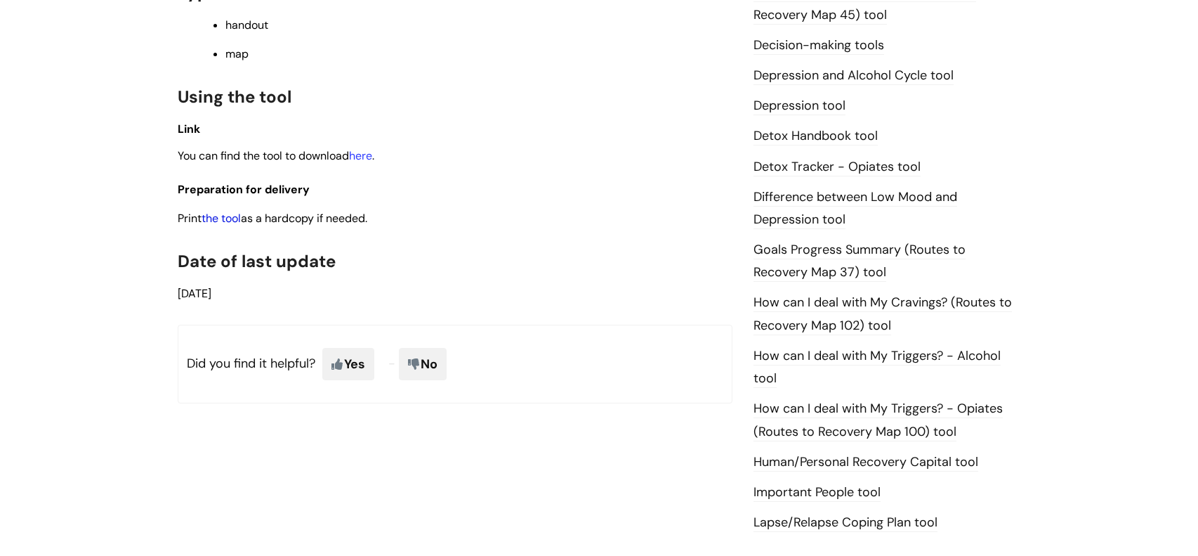
click at [212, 219] on link "the tool" at bounding box center [221, 218] width 39 height 15
